Goal: Transaction & Acquisition: Register for event/course

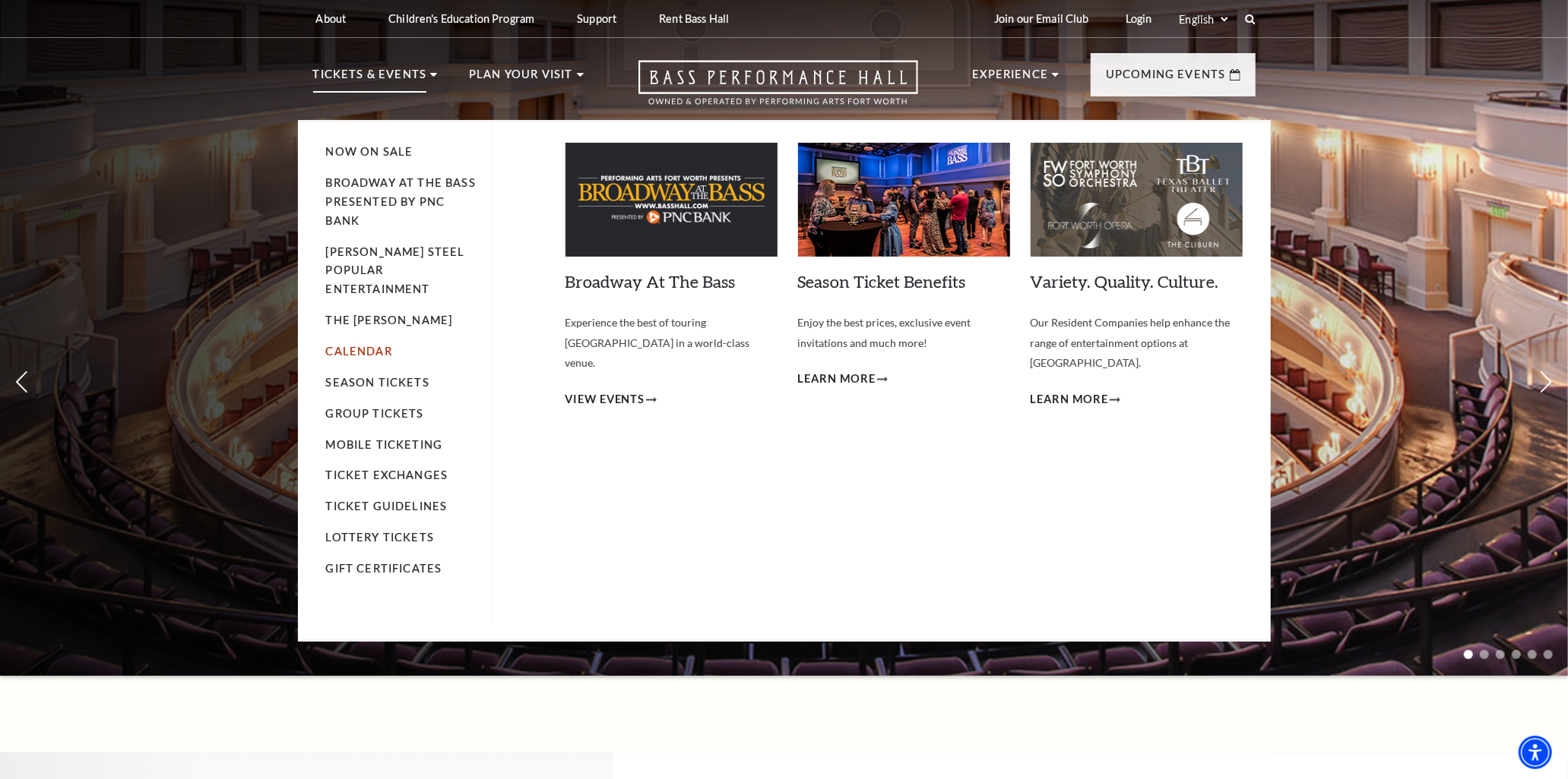
click at [373, 345] on link "Calendar" at bounding box center [359, 352] width 66 height 13
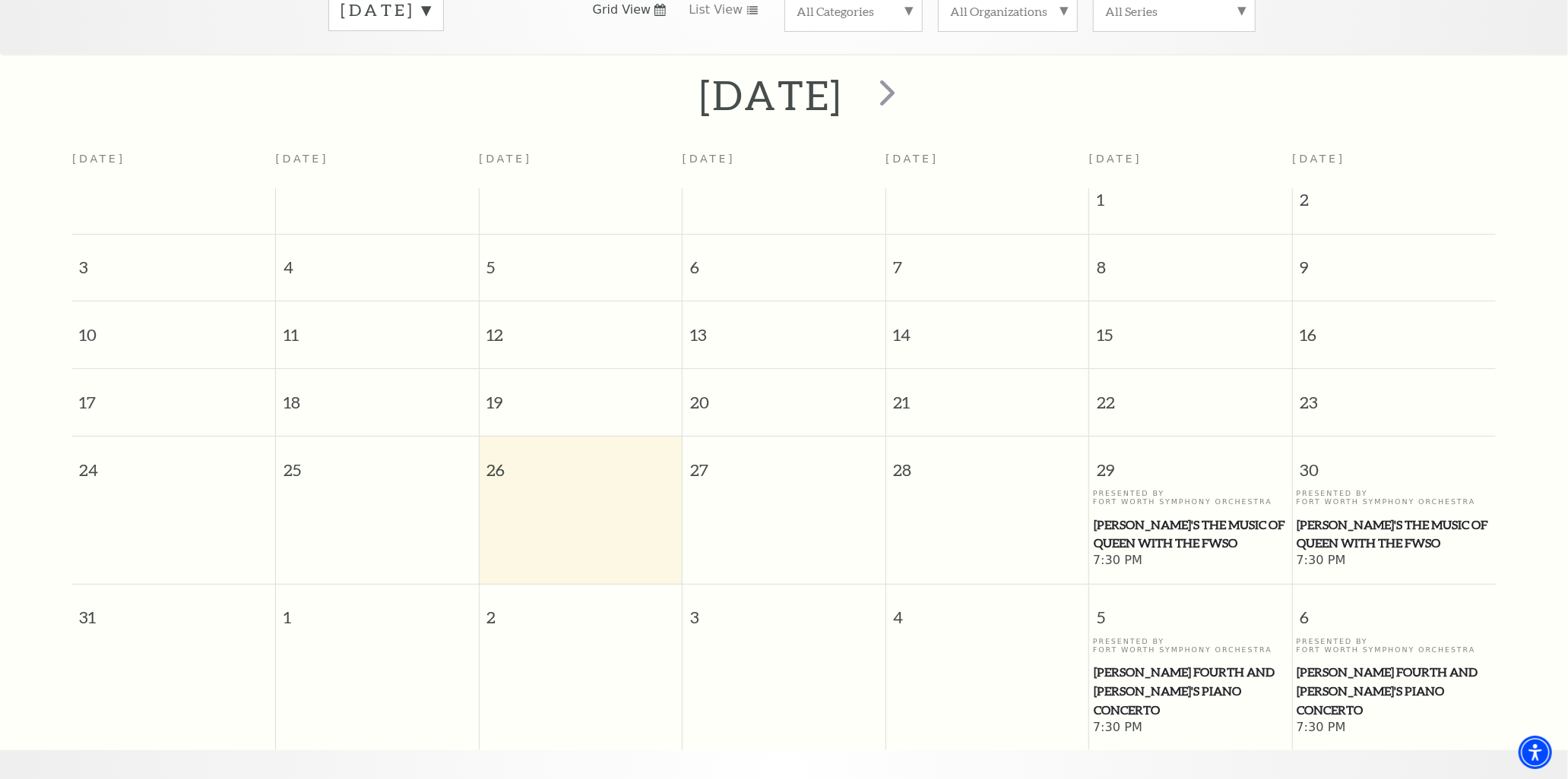
scroll to position [279, 0]
click at [1191, 514] on span "Windborne's The Music of Queen with the FWSO" at bounding box center [1191, 533] width 194 height 38
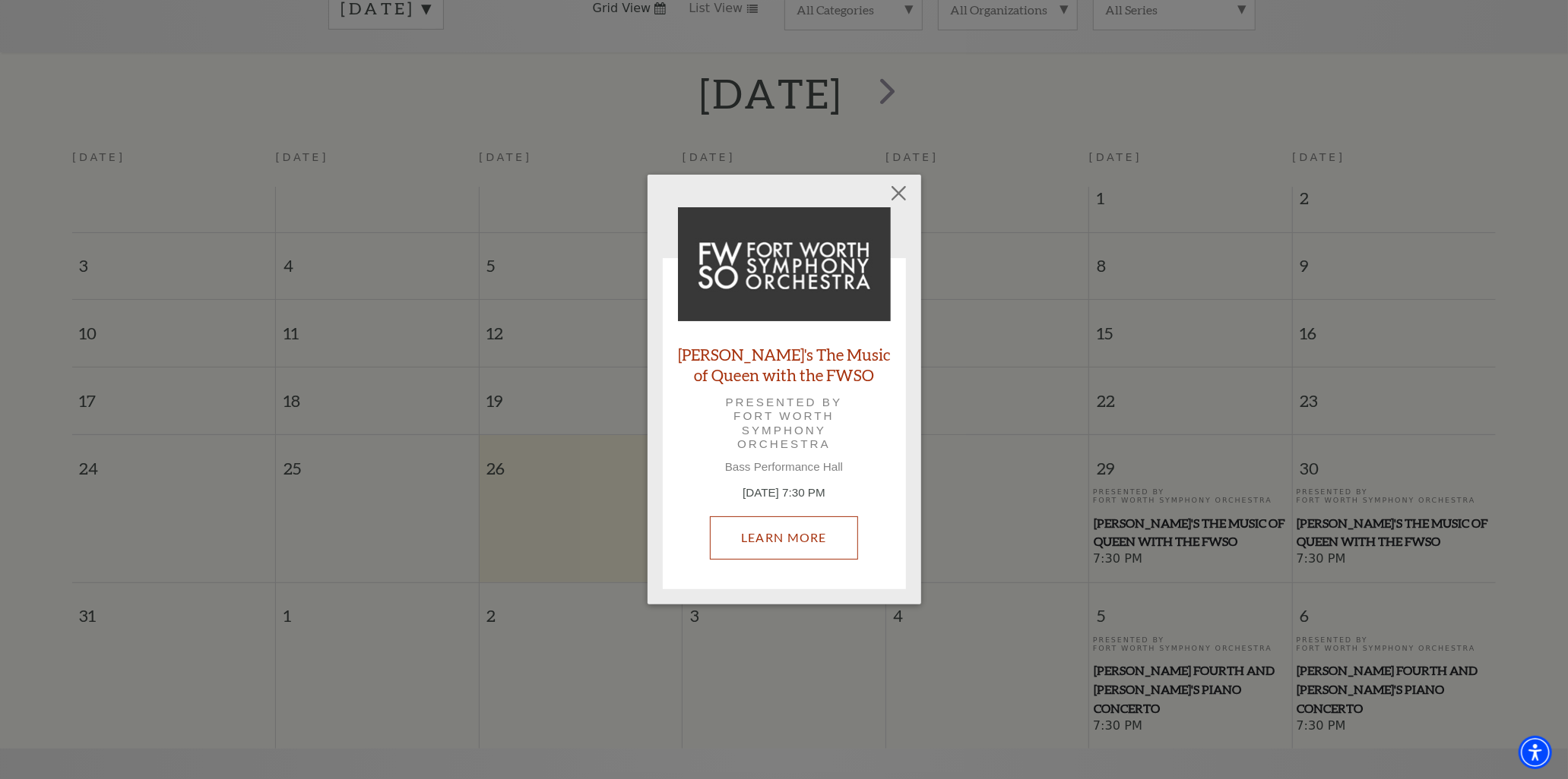
click at [817, 555] on link "Learn More" at bounding box center [784, 537] width 148 height 42
